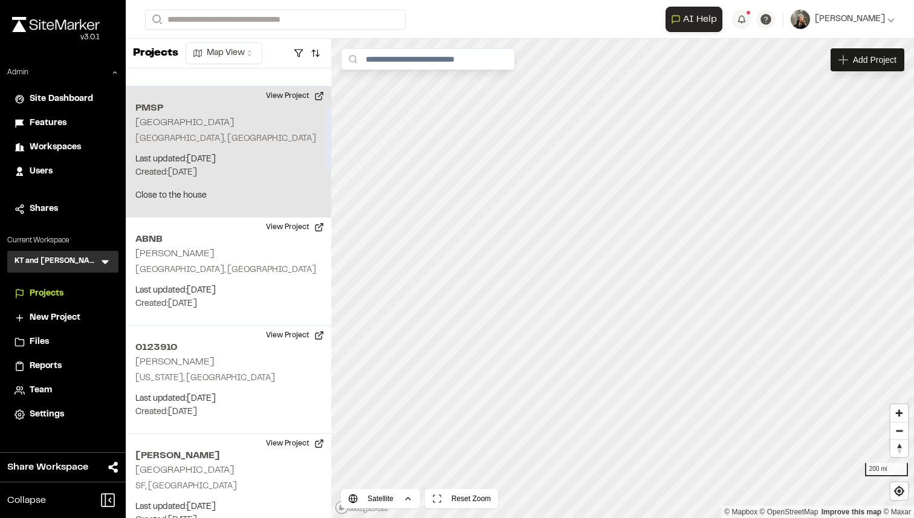
scroll to position [336, 0]
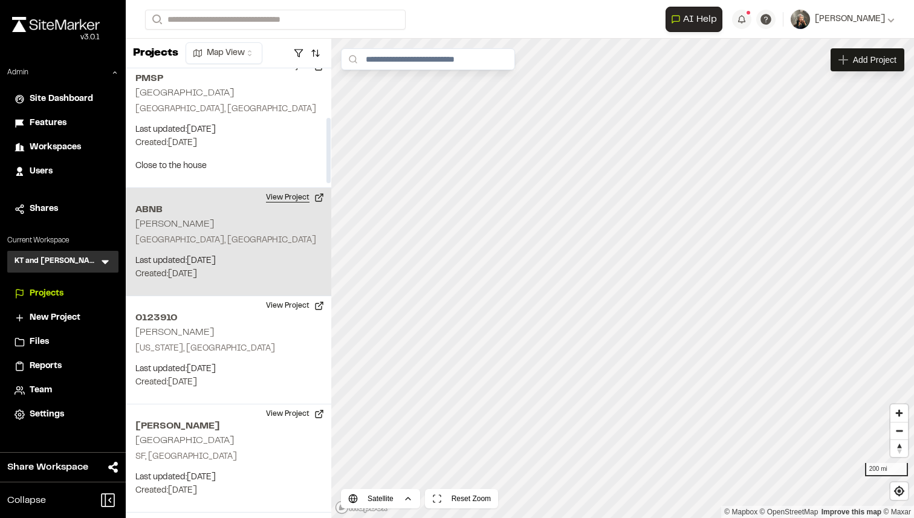
click at [285, 201] on button "View Project" at bounding box center [295, 197] width 73 height 19
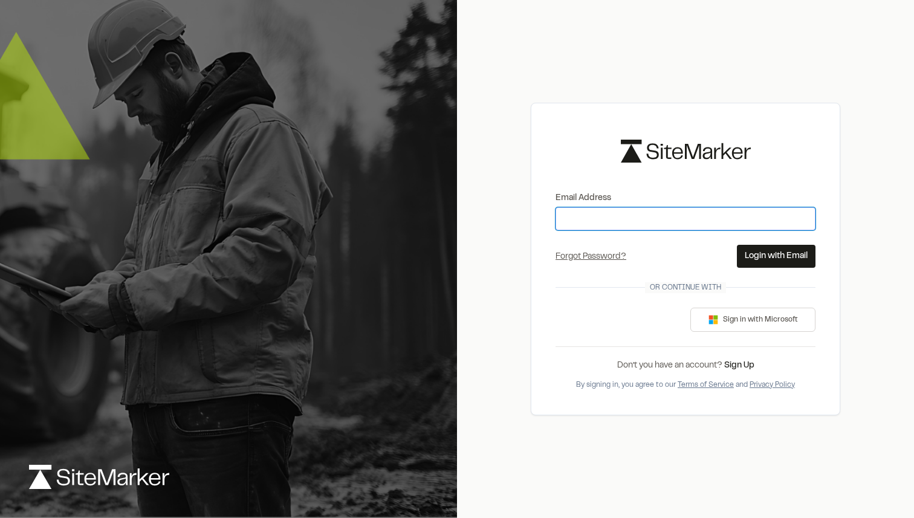
click at [647, 227] on input "Email Address" at bounding box center [685, 218] width 260 height 23
type input "**********"
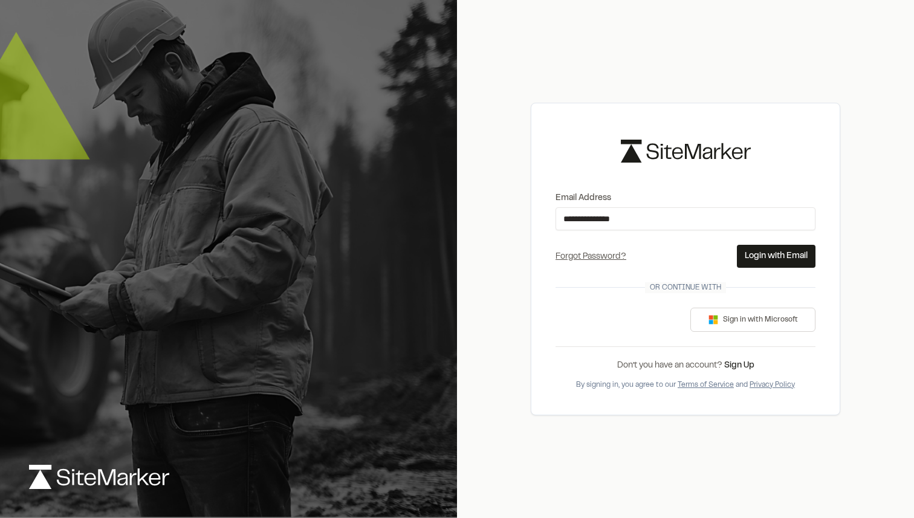
click at [788, 258] on button "Login with Email" at bounding box center [776, 256] width 79 height 23
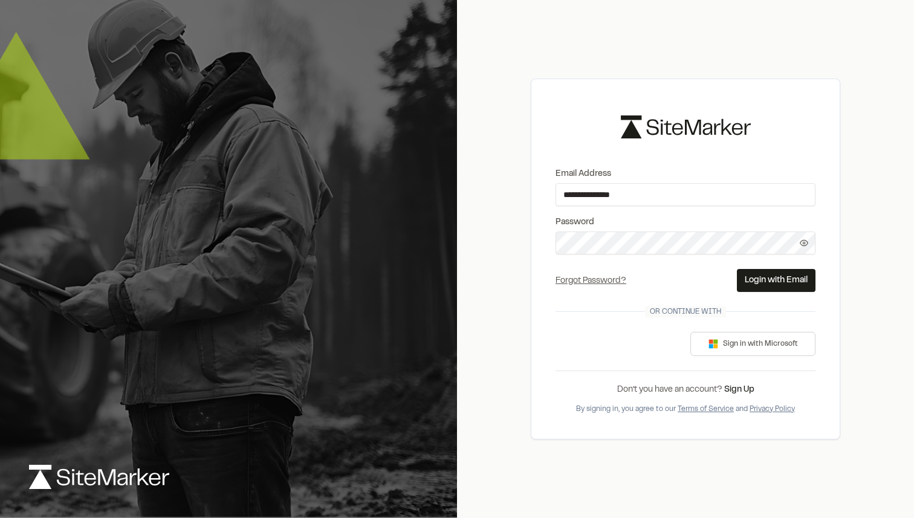
click at [772, 273] on button "Login with Email" at bounding box center [776, 280] width 79 height 23
